Goal: Task Accomplishment & Management: Manage account settings

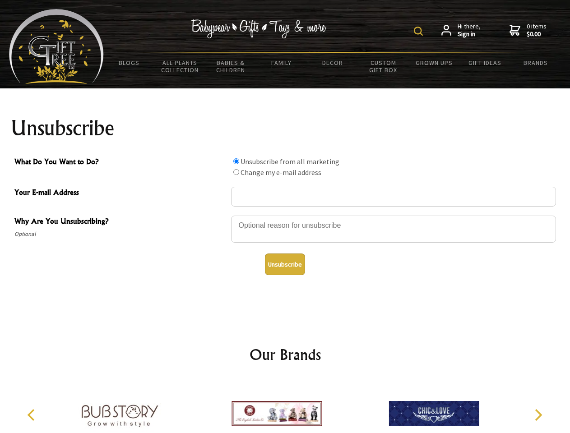
click at [420, 31] on img at bounding box center [418, 31] width 9 height 9
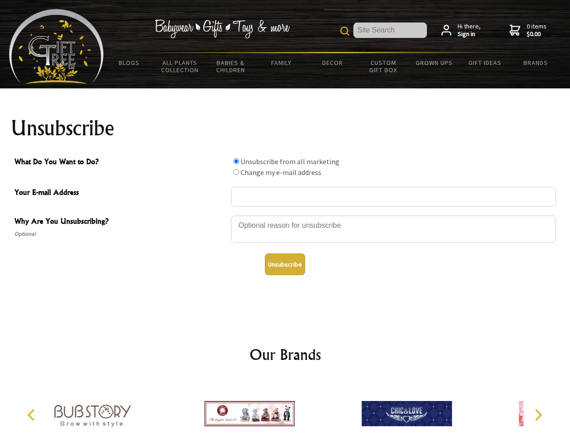
click at [285, 215] on div at bounding box center [393, 231] width 325 height 32
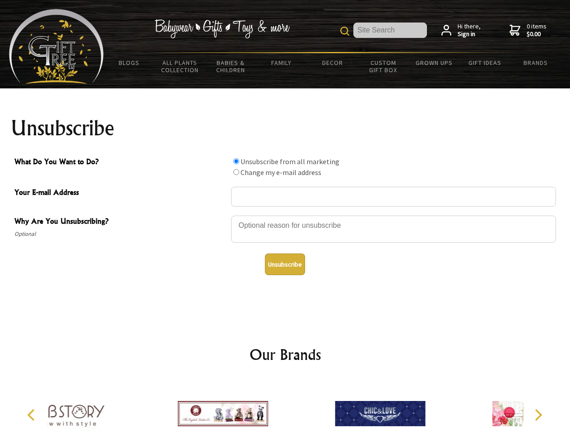
click at [236, 161] on input "What Do You Want to Do?" at bounding box center [236, 161] width 6 height 6
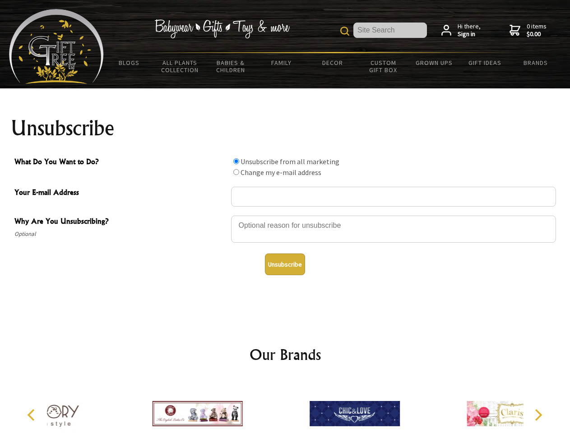
click at [236, 172] on input "What Do You Want to Do?" at bounding box center [236, 172] width 6 height 6
radio input "true"
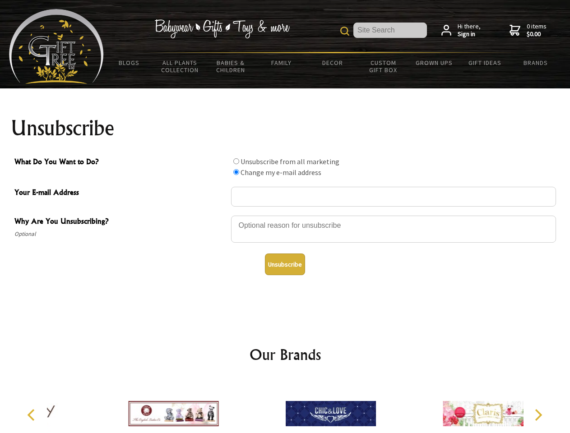
click at [285, 265] on button "Unsubscribe" at bounding box center [285, 265] width 40 height 22
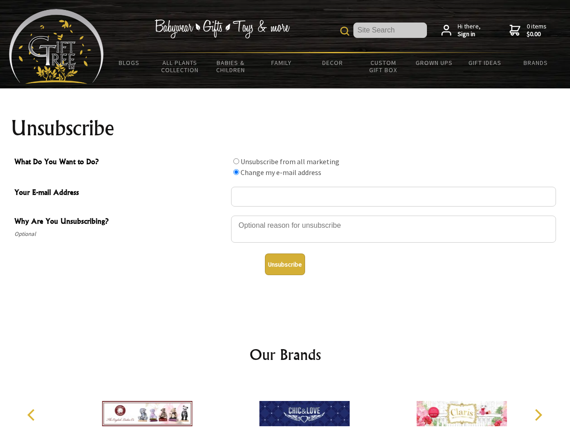
click at [33, 415] on icon "Previous" at bounding box center [32, 415] width 12 height 12
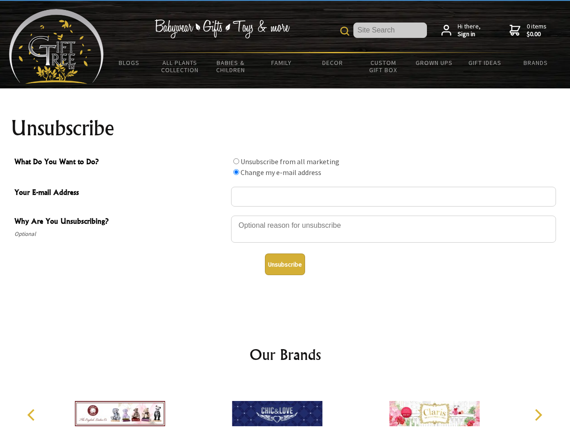
click at [538, 415] on icon "Next" at bounding box center [538, 415] width 12 height 12
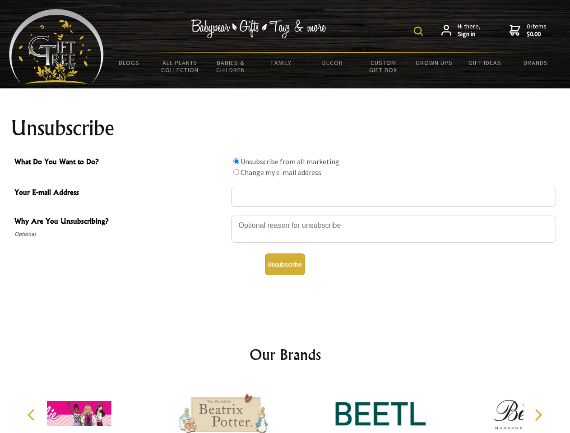
click at [420, 31] on img at bounding box center [418, 31] width 9 height 9
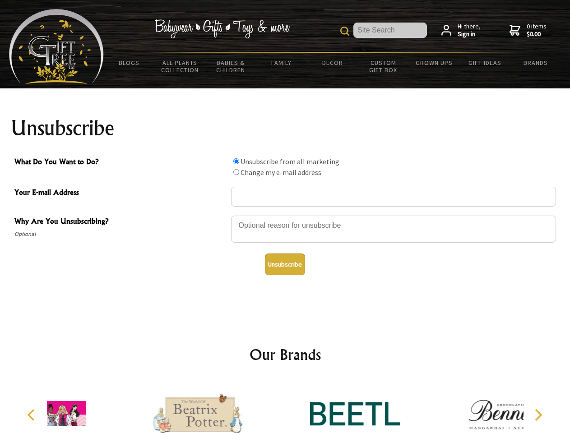
click at [285, 215] on div at bounding box center [393, 231] width 325 height 32
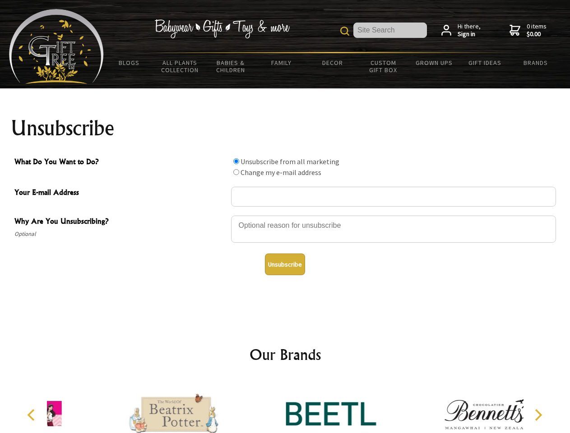
click at [236, 161] on input "What Do You Want to Do?" at bounding box center [236, 161] width 6 height 6
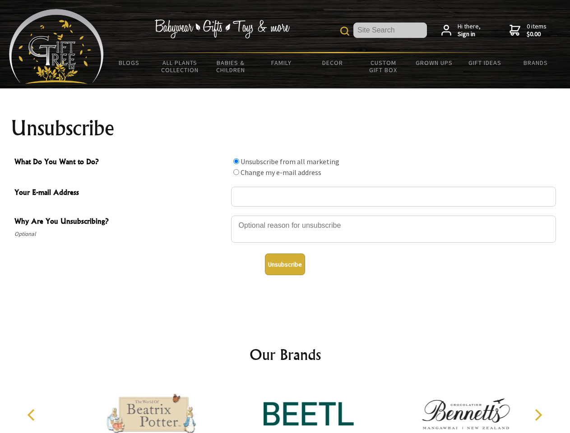
click at [236, 172] on input "What Do You Want to Do?" at bounding box center [236, 172] width 6 height 6
radio input "true"
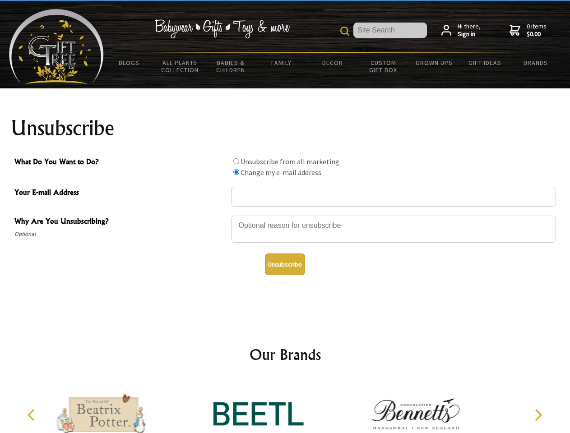
click at [285, 265] on button "Unsubscribe" at bounding box center [285, 265] width 40 height 22
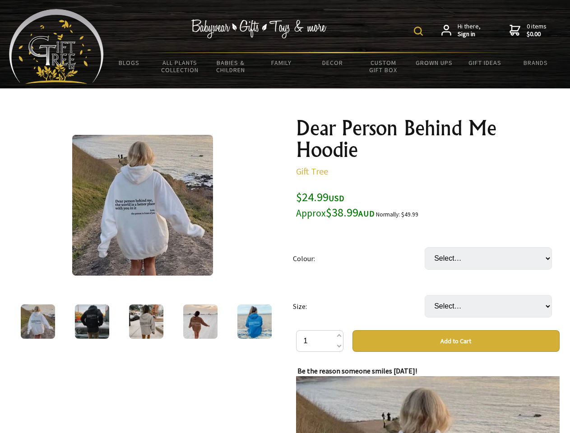
click at [420, 31] on img at bounding box center [418, 31] width 9 height 9
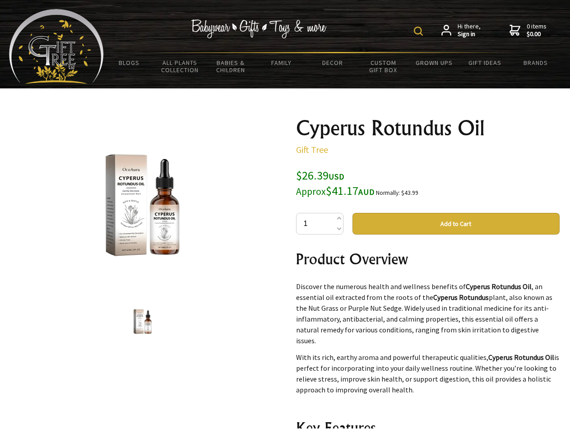
click at [420, 31] on img at bounding box center [418, 31] width 9 height 9
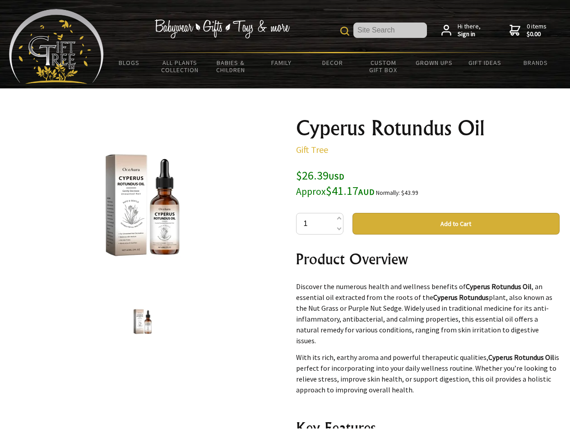
click at [143, 205] on img at bounding box center [142, 205] width 141 height 141
